Goal: Task Accomplishment & Management: Manage account settings

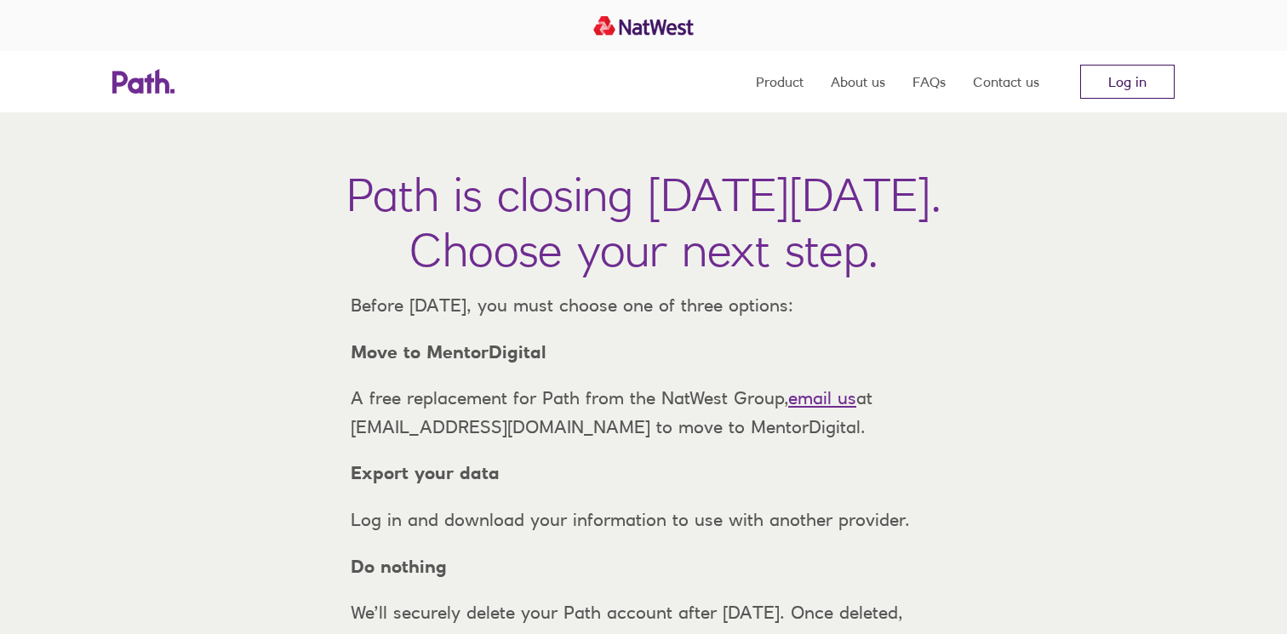
click at [1104, 83] on link "Log in" at bounding box center [1127, 82] width 94 height 34
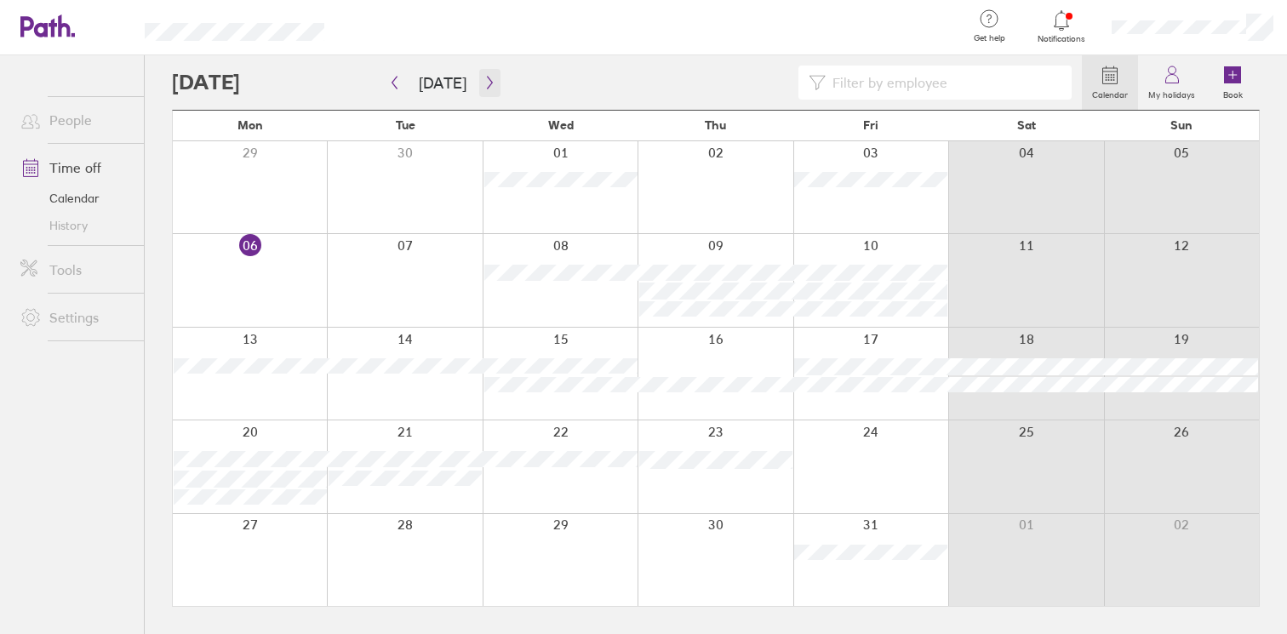
click at [487, 86] on icon "button" at bounding box center [489, 83] width 5 height 13
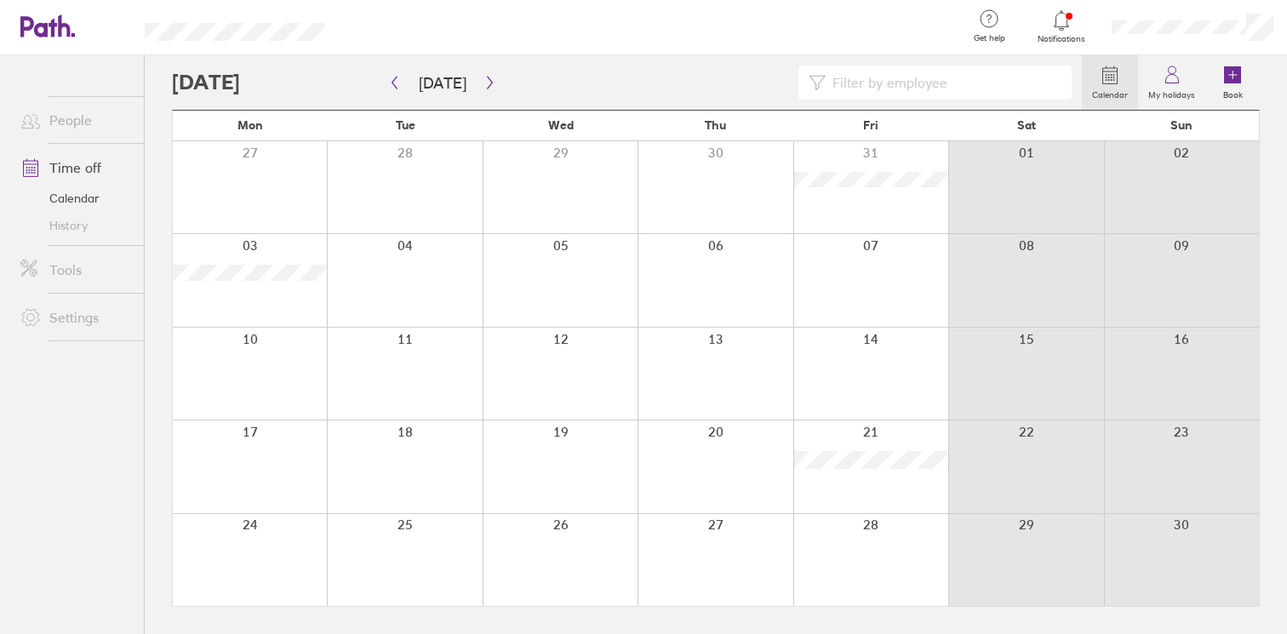
click at [1063, 12] on icon at bounding box center [1061, 20] width 14 height 20
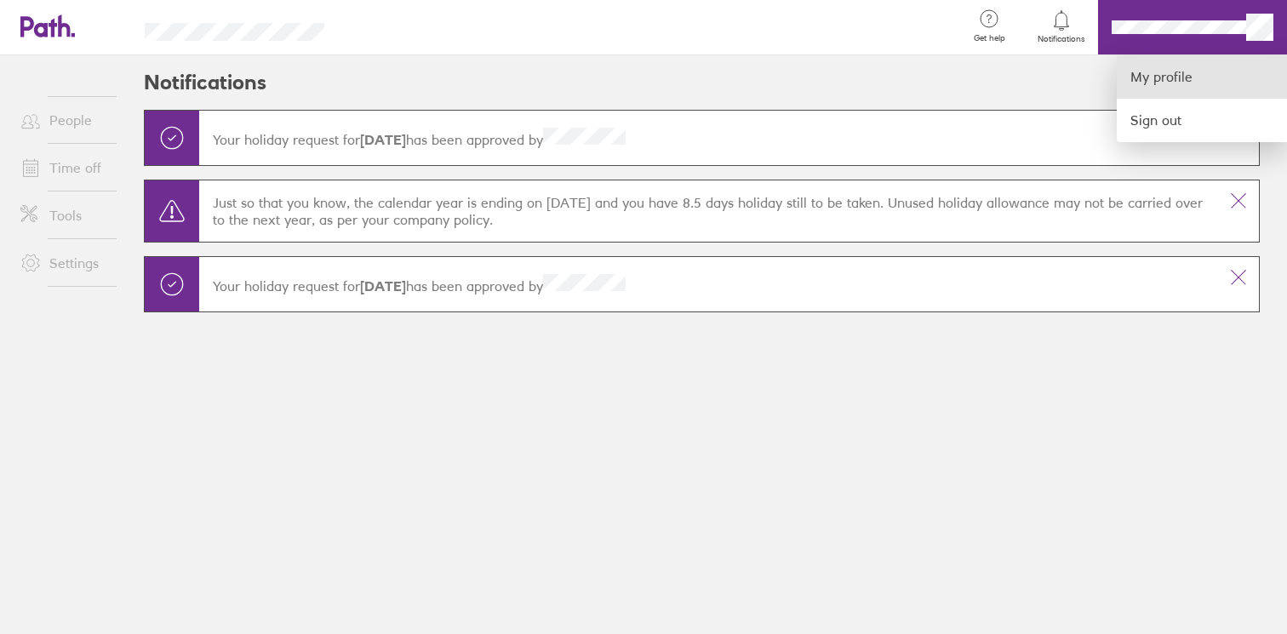
click at [1161, 82] on link "My profile" at bounding box center [1202, 76] width 170 height 43
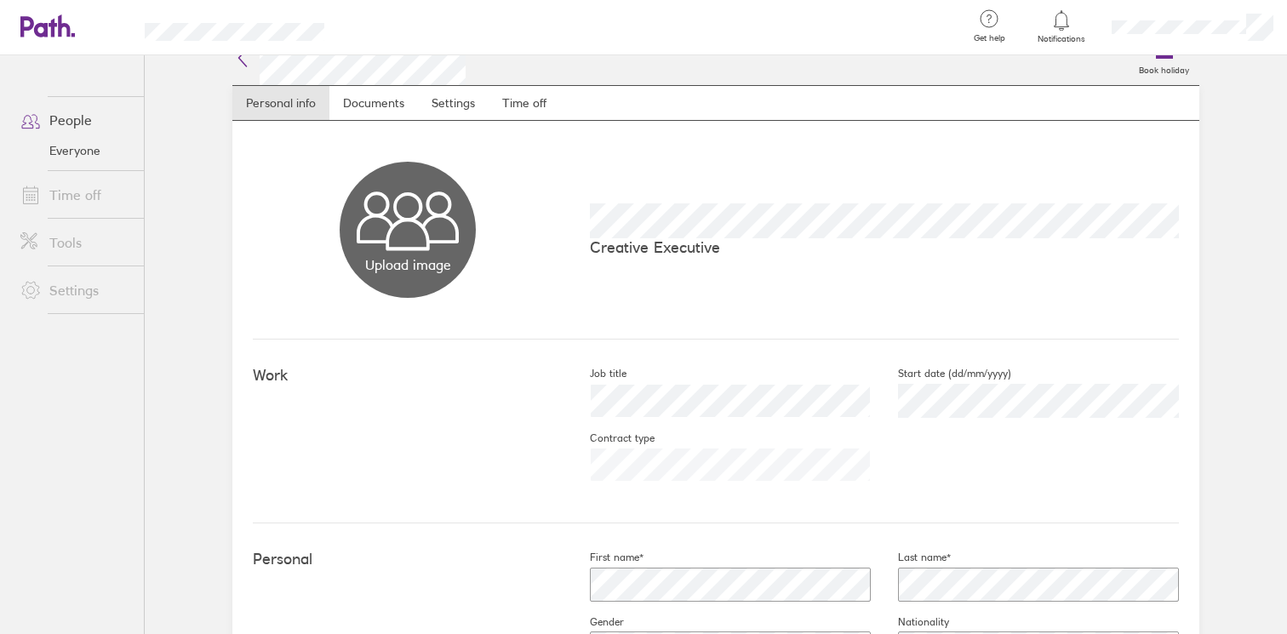
scroll to position [26, 0]
click at [516, 105] on link "Time off" at bounding box center [525, 101] width 72 height 34
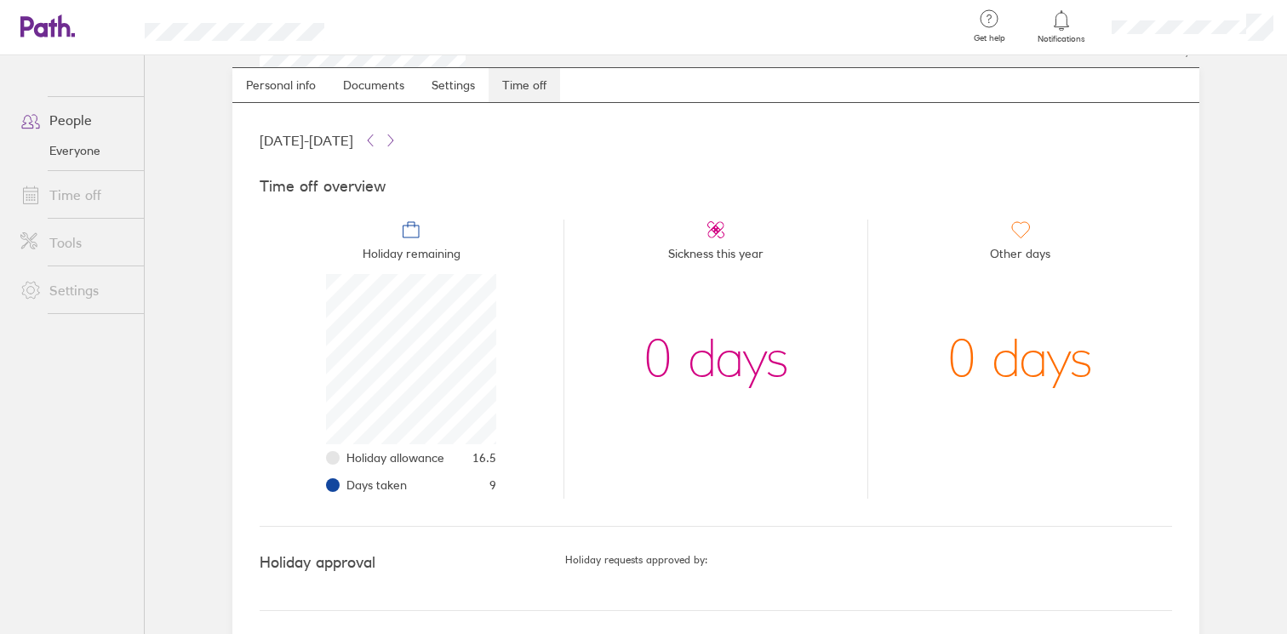
scroll to position [47, 0]
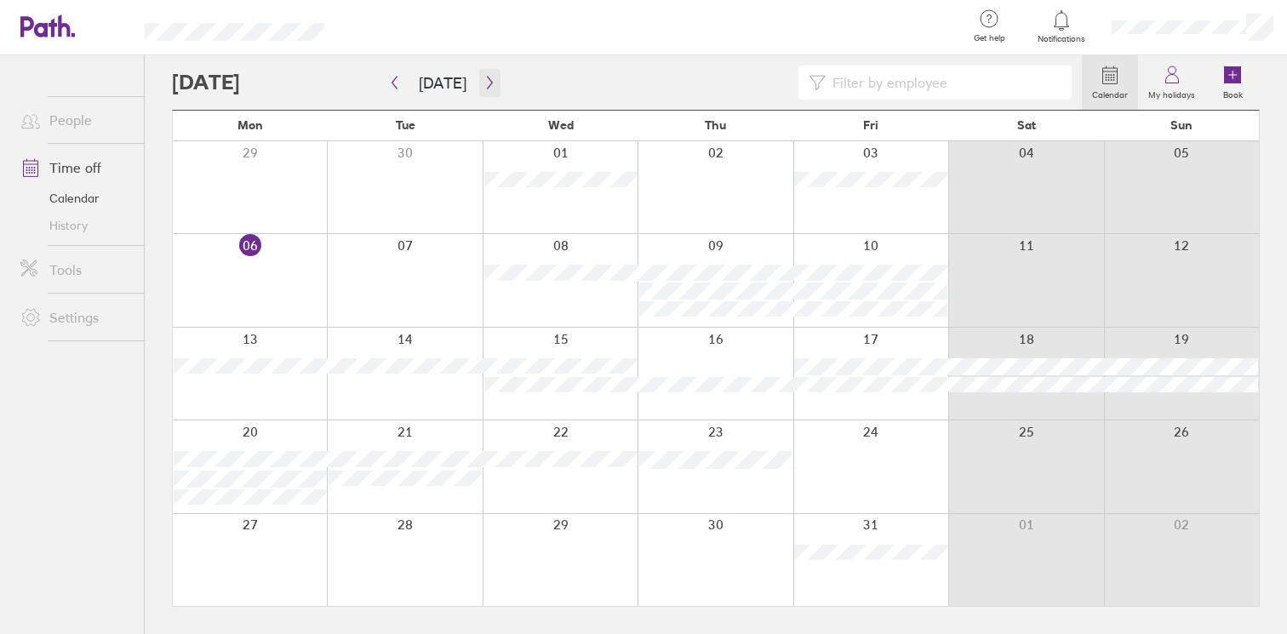
click at [481, 73] on button "button" at bounding box center [489, 83] width 21 height 28
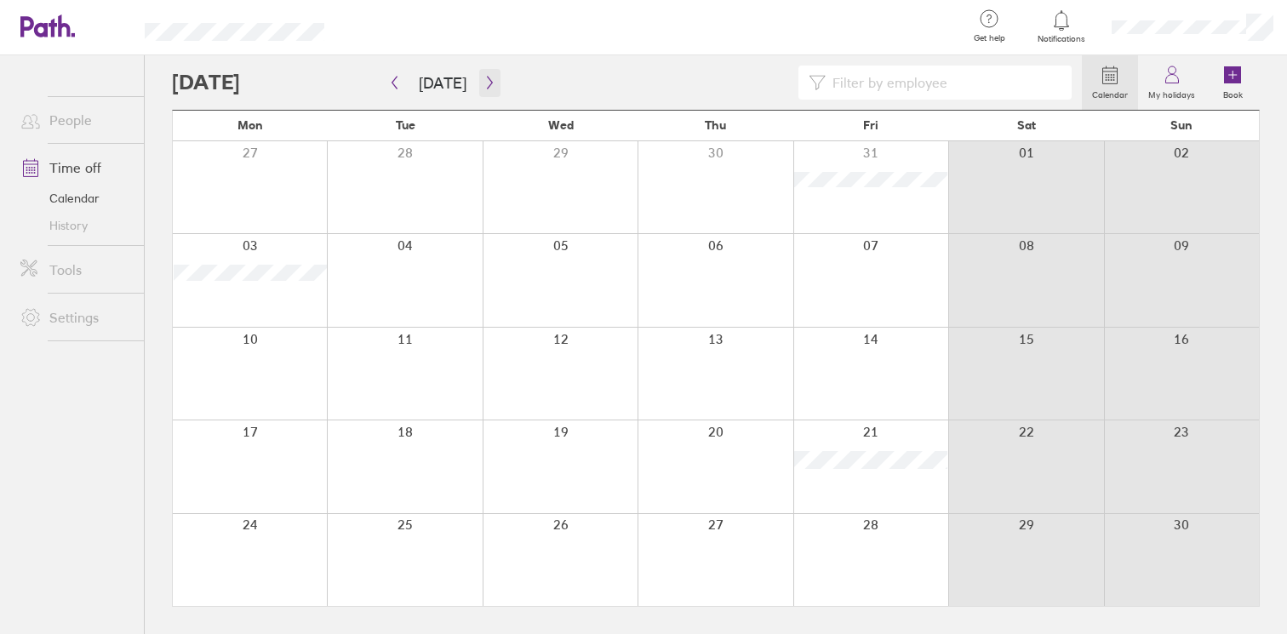
click at [481, 73] on button "button" at bounding box center [489, 83] width 21 height 28
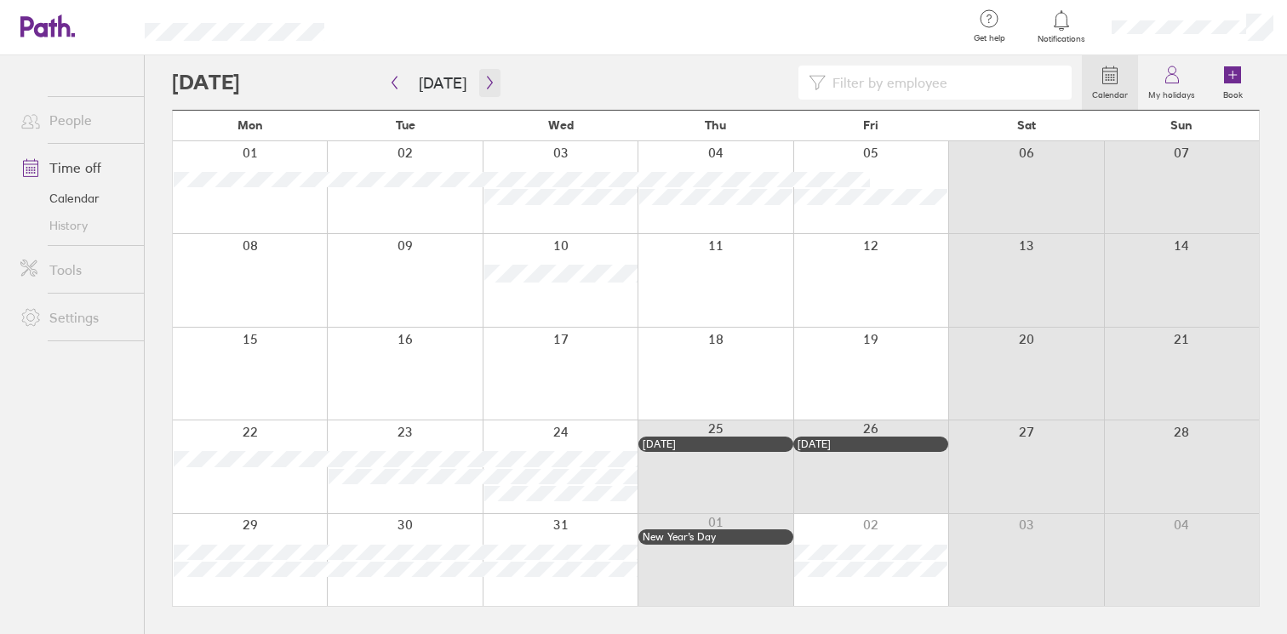
click at [483, 75] on button "button" at bounding box center [489, 83] width 21 height 28
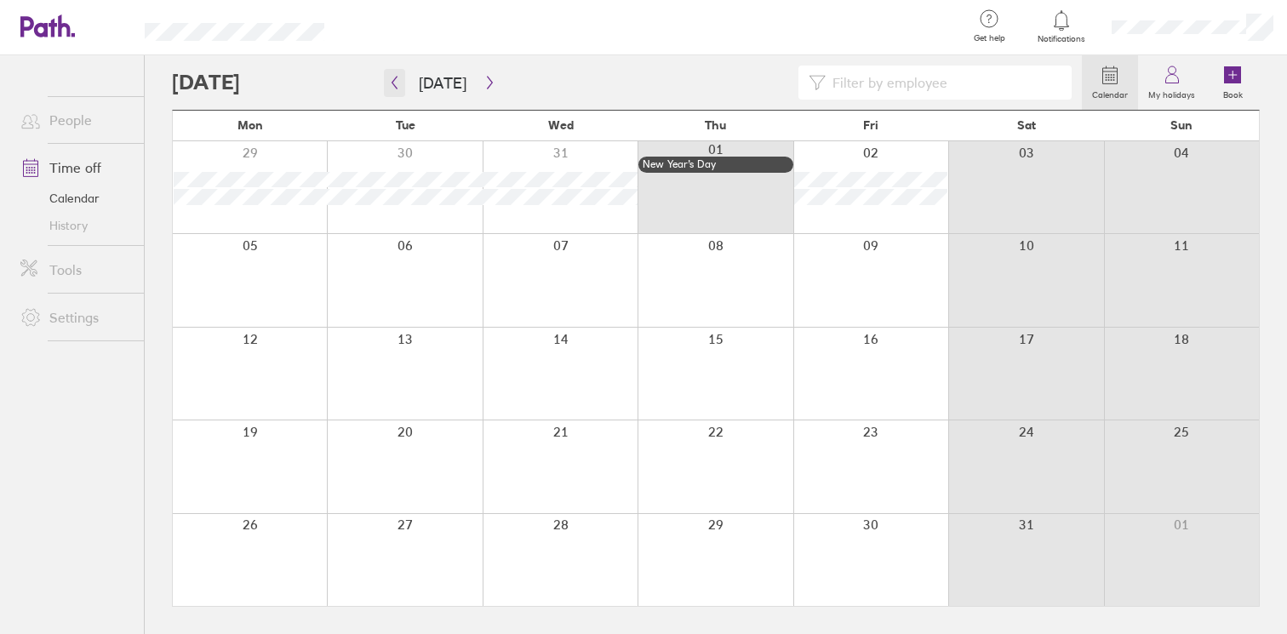
click at [391, 85] on icon "button" at bounding box center [394, 83] width 13 height 14
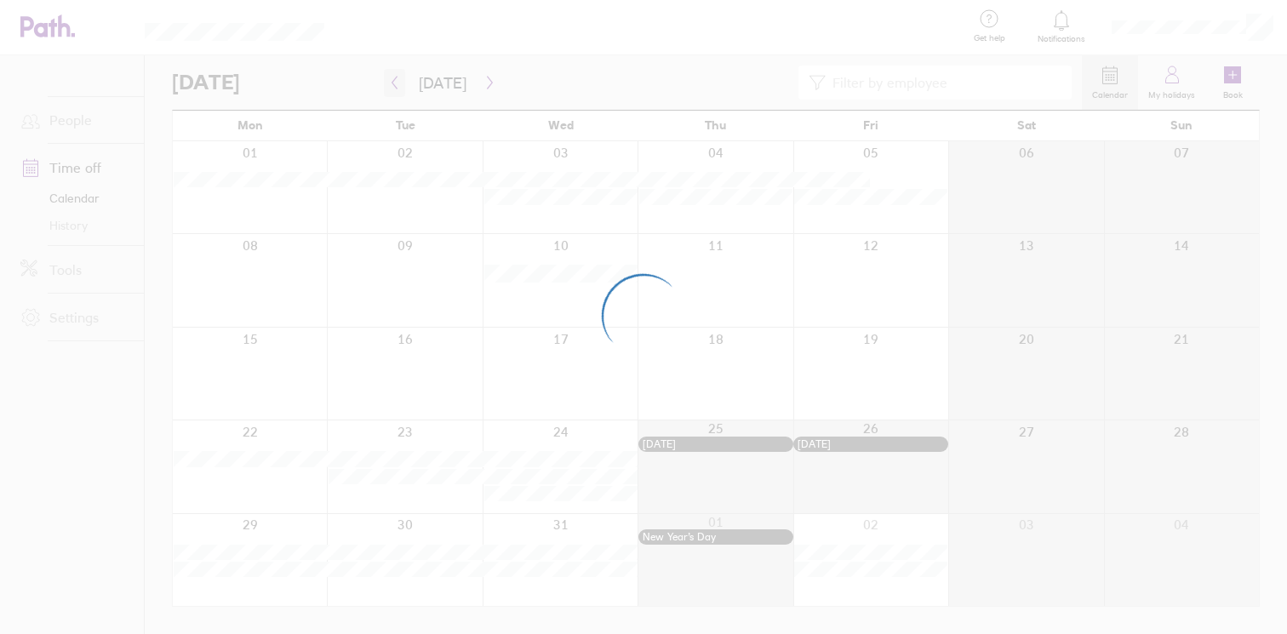
click at [391, 85] on div at bounding box center [643, 317] width 1287 height 634
